Goal: Information Seeking & Learning: Learn about a topic

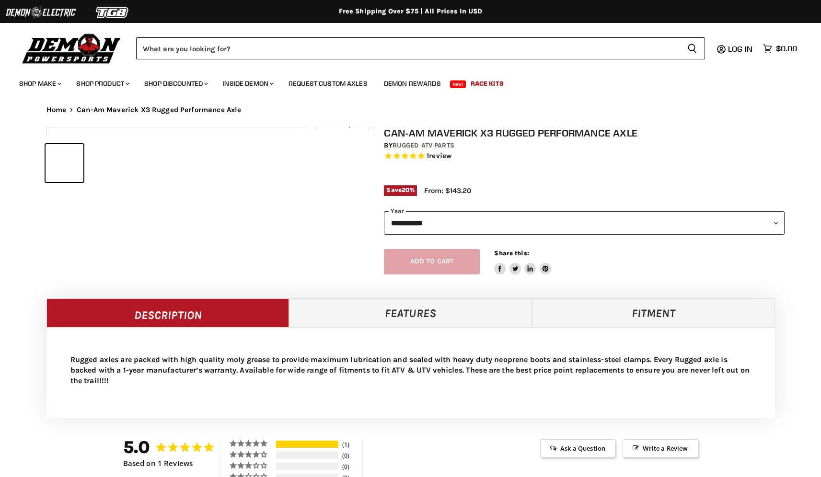
select select "******"
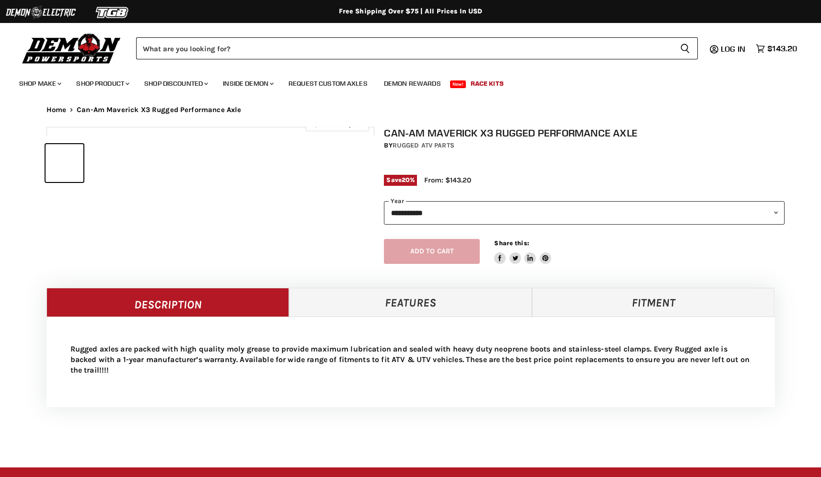
select select "******"
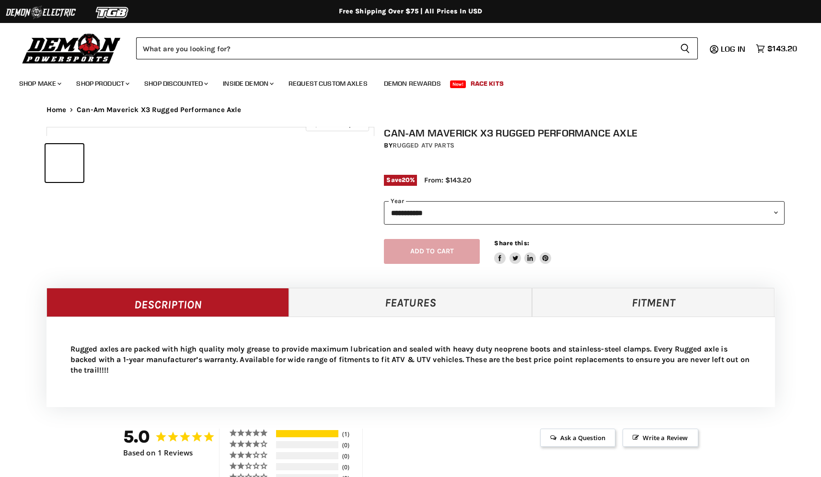
select select "******"
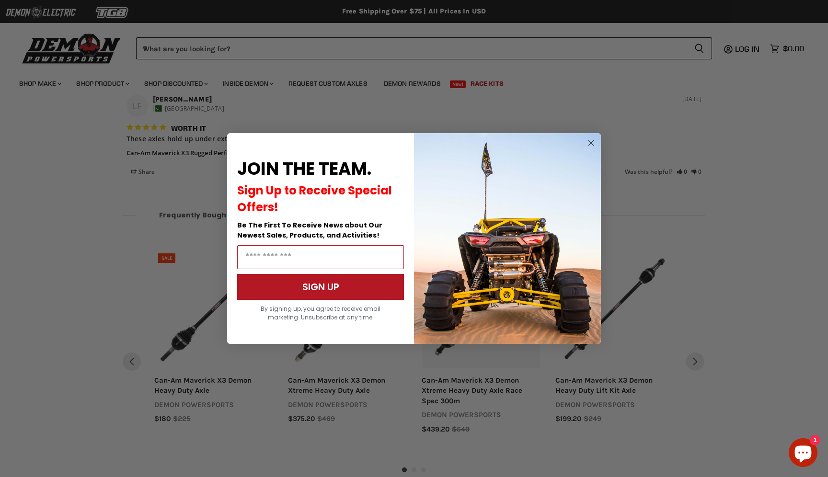
scroll to position [733, 0]
